Goal: Task Accomplishment & Management: Use online tool/utility

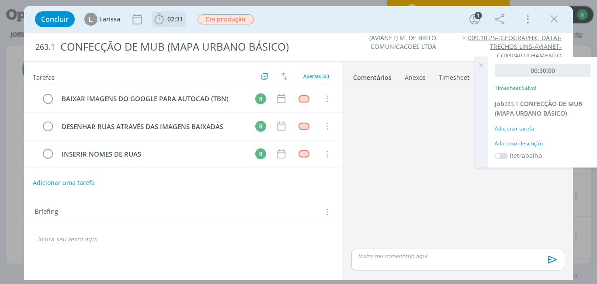
click at [170, 21] on span "02:31" at bounding box center [175, 19] width 16 height 8
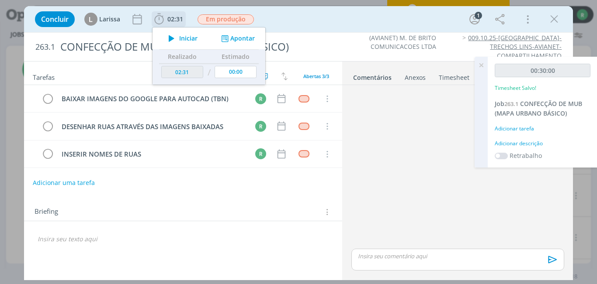
click at [191, 35] on span "Iniciar" at bounding box center [188, 38] width 18 height 6
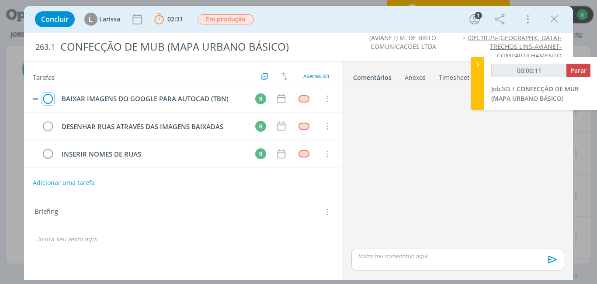
click at [50, 100] on icon "dialog" at bounding box center [48, 99] width 12 height 13
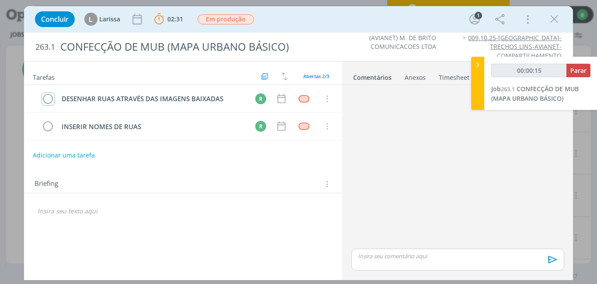
click at [50, 100] on icon "dialog" at bounding box center [48, 99] width 12 height 13
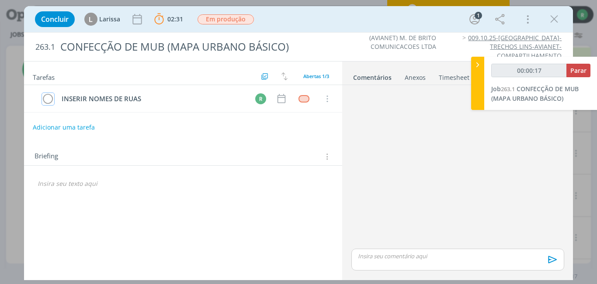
click at [50, 100] on icon "dialog" at bounding box center [48, 99] width 12 height 13
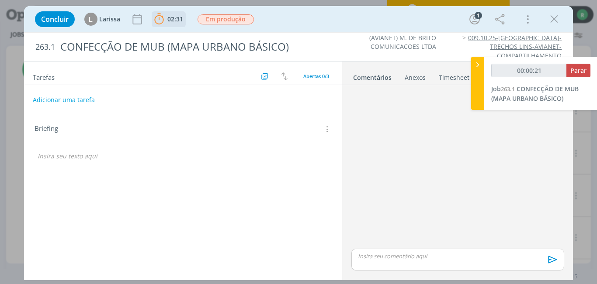
click at [175, 17] on span "02:31" at bounding box center [175, 19] width 16 height 8
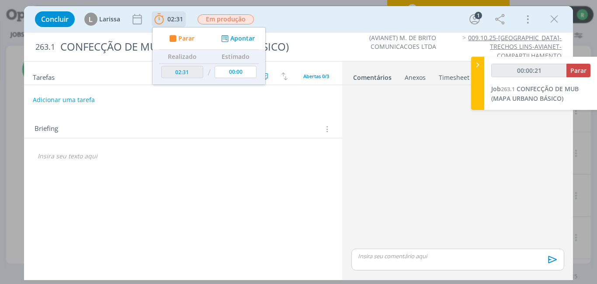
click at [186, 32] on div "Parar Apontar" at bounding box center [208, 39] width 113 height 22
type input "00:00:22"
click at [186, 38] on span "Parar" at bounding box center [186, 38] width 16 height 6
type input "02:32"
type input "00:01:00"
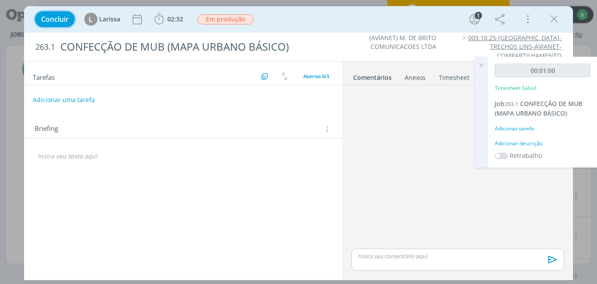
click at [59, 20] on span "Concluir" at bounding box center [55, 19] width 28 height 7
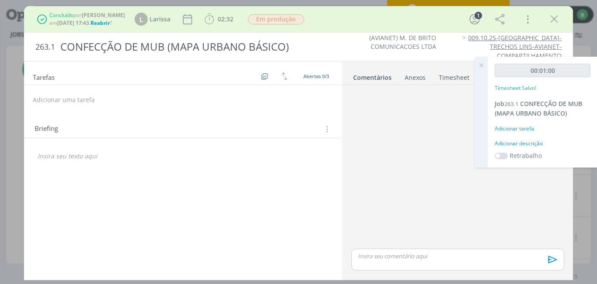
click at [483, 63] on icon at bounding box center [481, 65] width 16 height 17
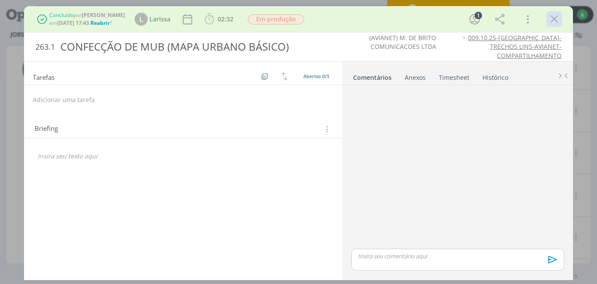
click at [555, 17] on icon "dialog" at bounding box center [553, 19] width 13 height 13
